Goal: Check status: Check status

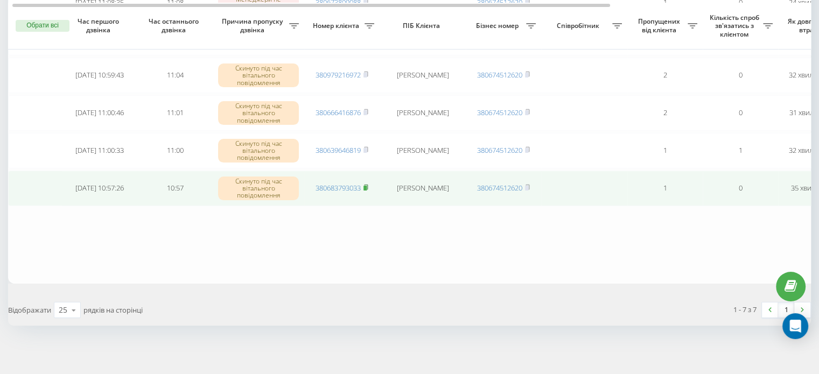
click at [367, 186] on rect at bounding box center [365, 188] width 3 height 5
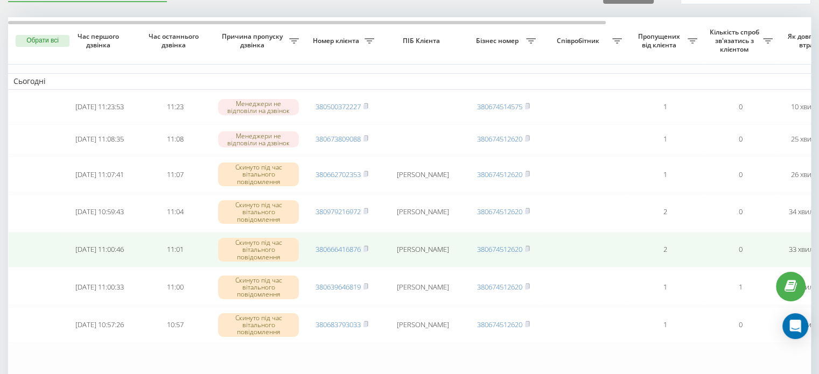
scroll to position [108, 0]
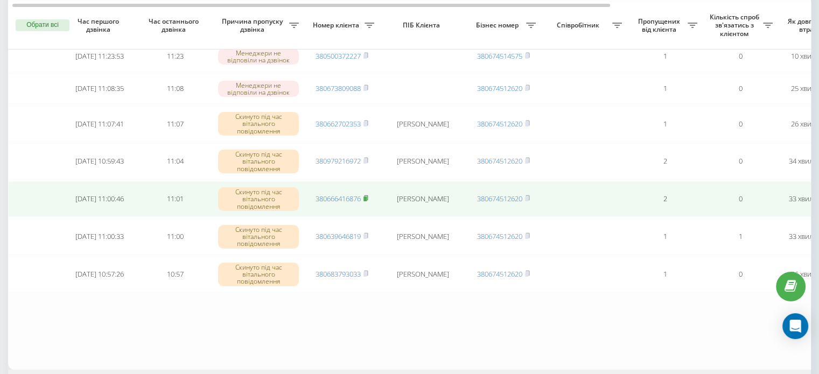
click at [366, 197] on rect at bounding box center [365, 199] width 3 height 5
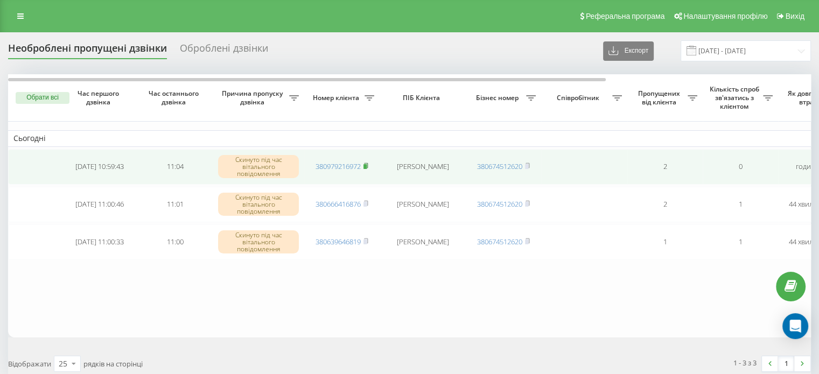
click at [368, 163] on icon at bounding box center [366, 166] width 5 height 6
click at [366, 165] on rect at bounding box center [365, 166] width 3 height 5
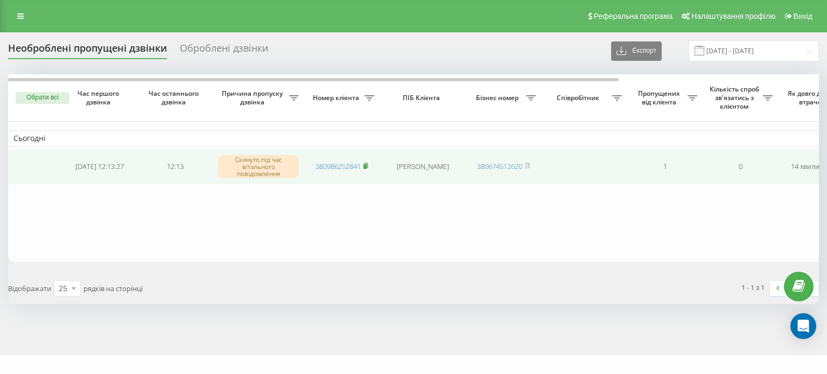
click at [367, 168] on rect at bounding box center [365, 166] width 3 height 5
